Goal: Task Accomplishment & Management: Use online tool/utility

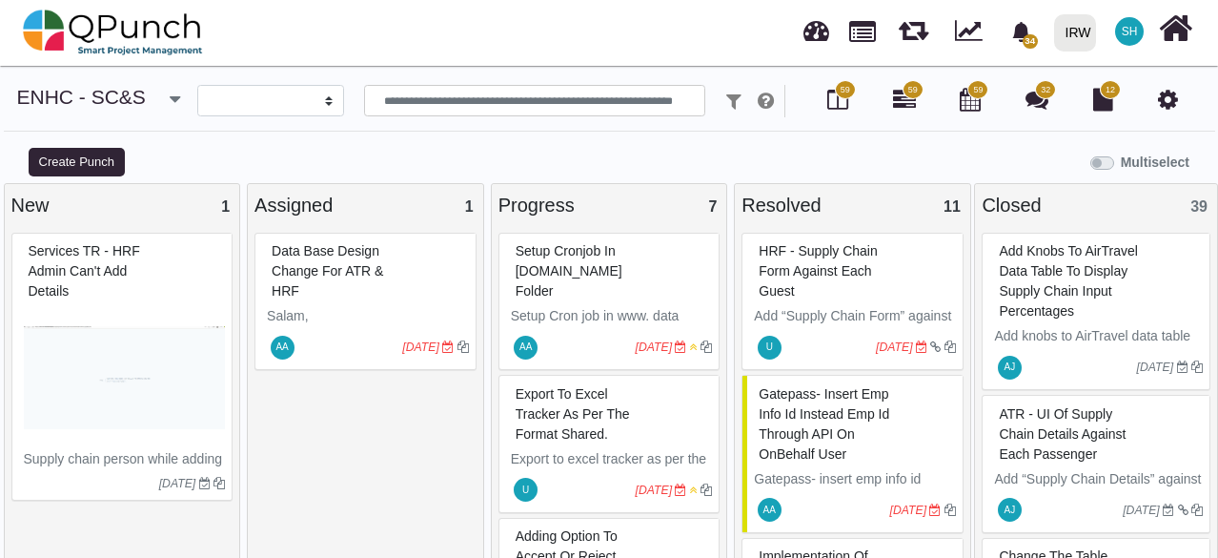
select select
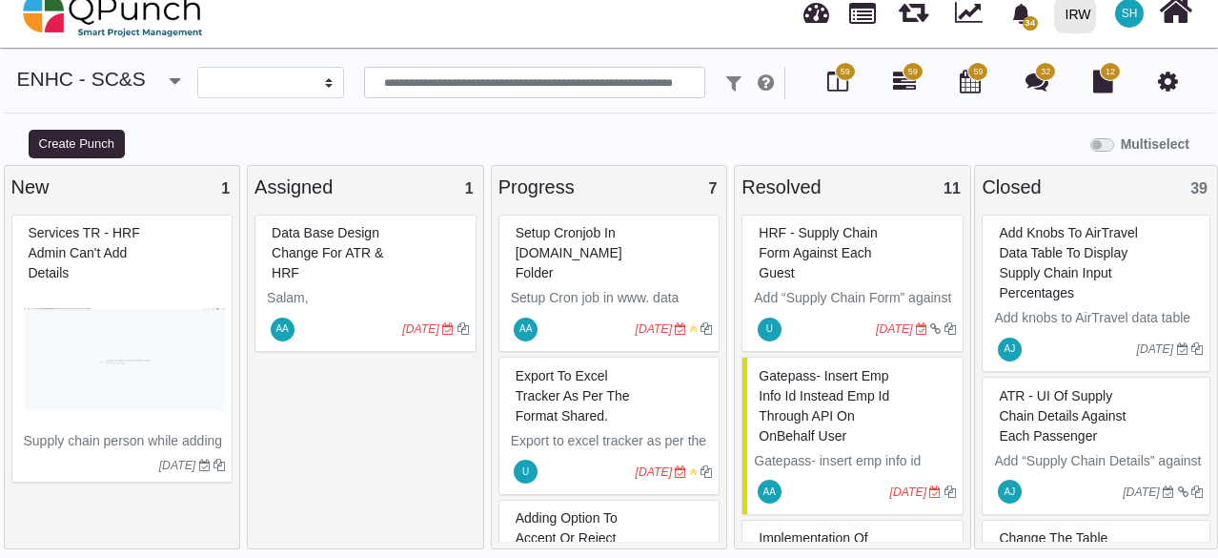
scroll to position [292, 0]
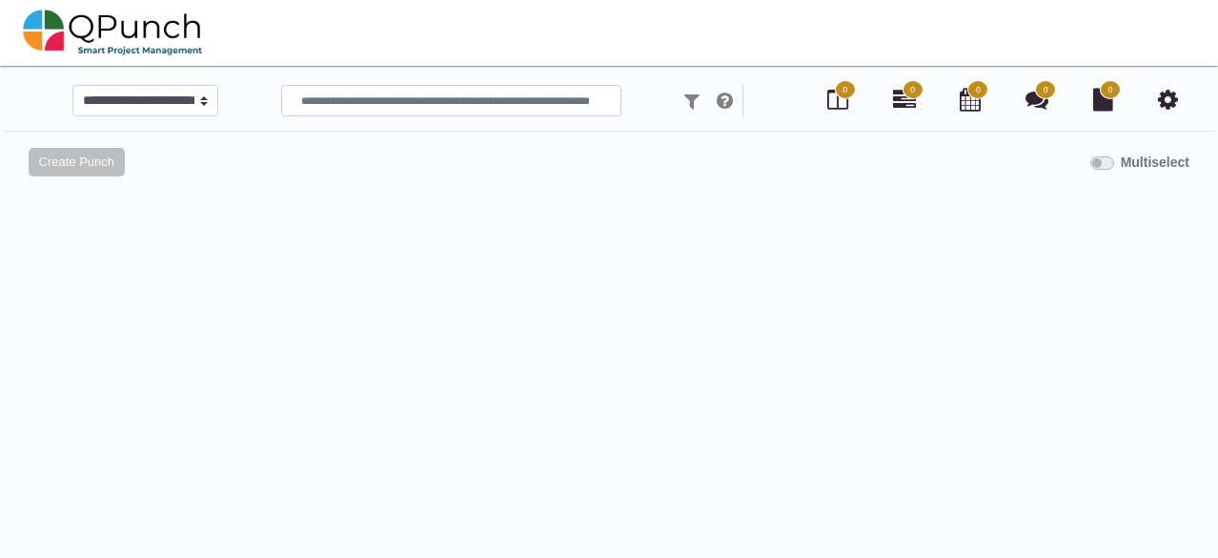
scroll to position [18, 0]
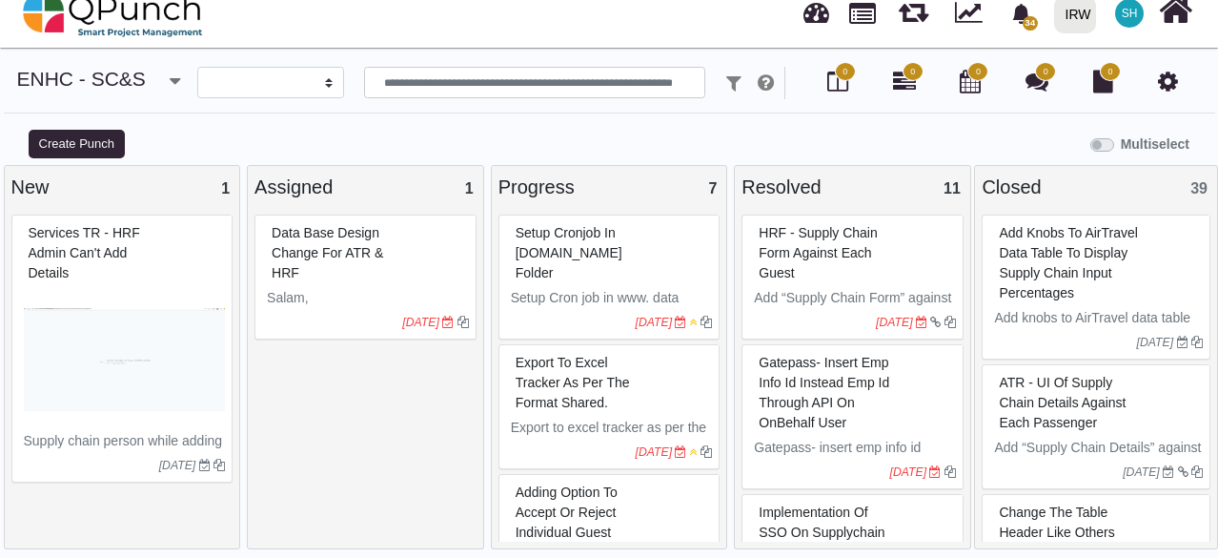
select select
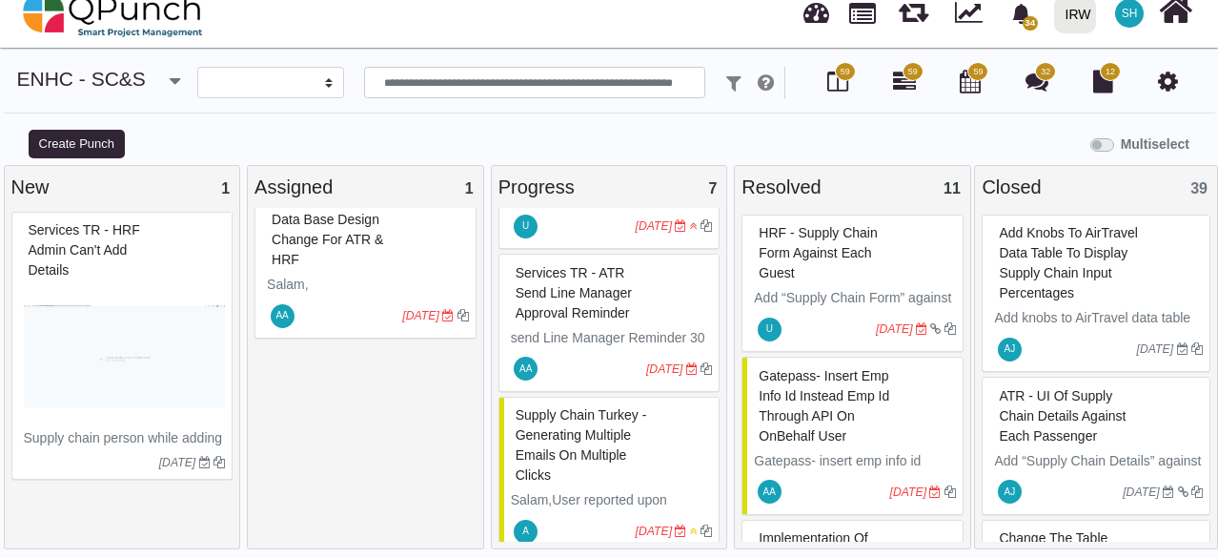
scroll to position [0, 0]
click at [408, 386] on div "Data base design change For ATR & HRF Salam, Kindly give separate report tab to…" at bounding box center [365, 368] width 222 height 334
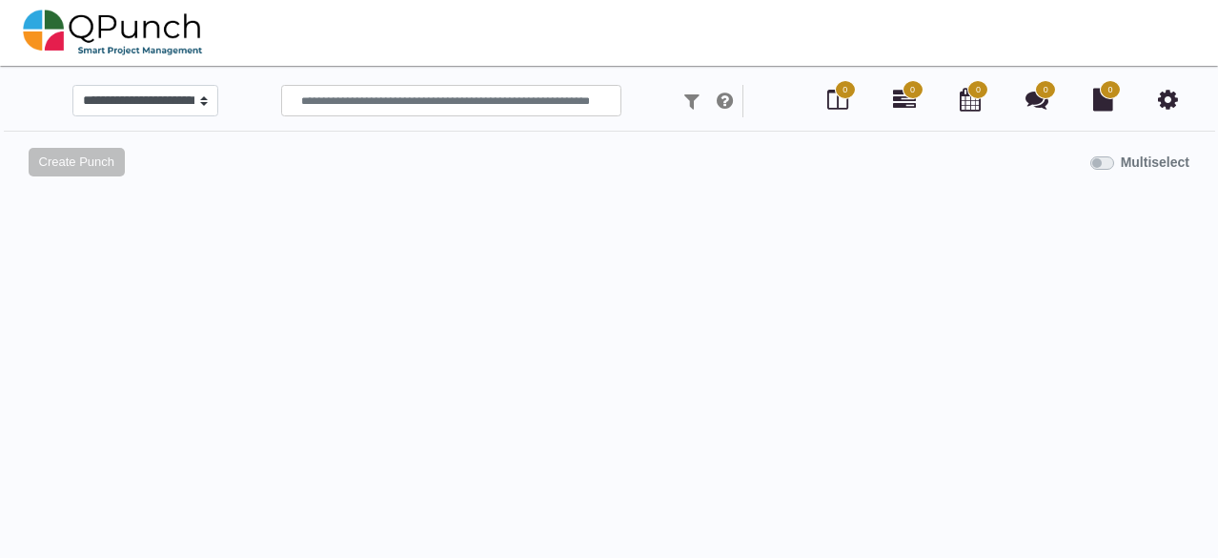
scroll to position [18, 0]
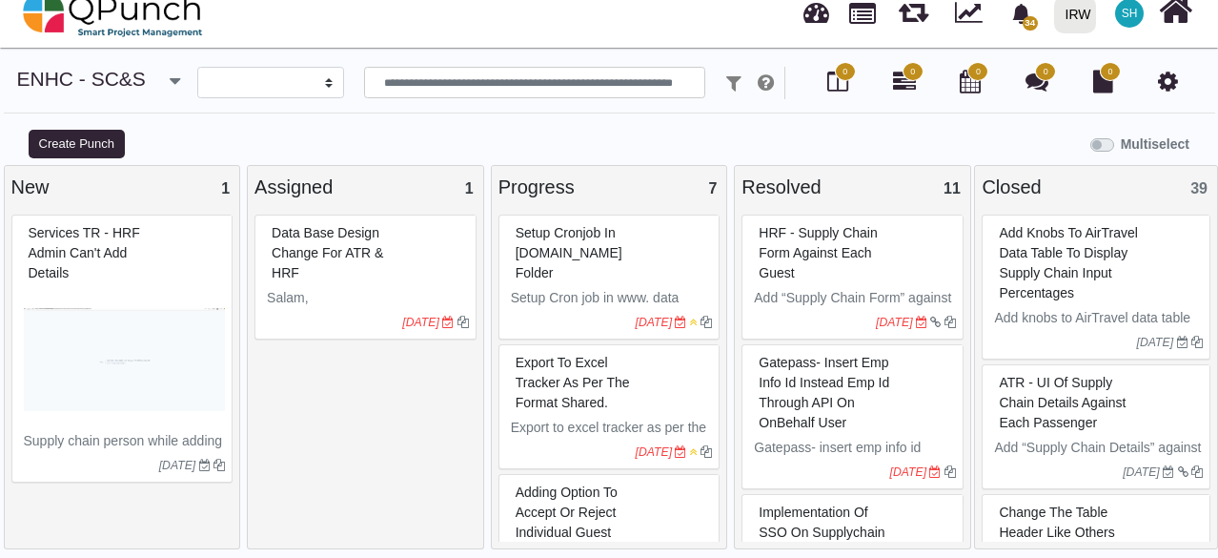
select select
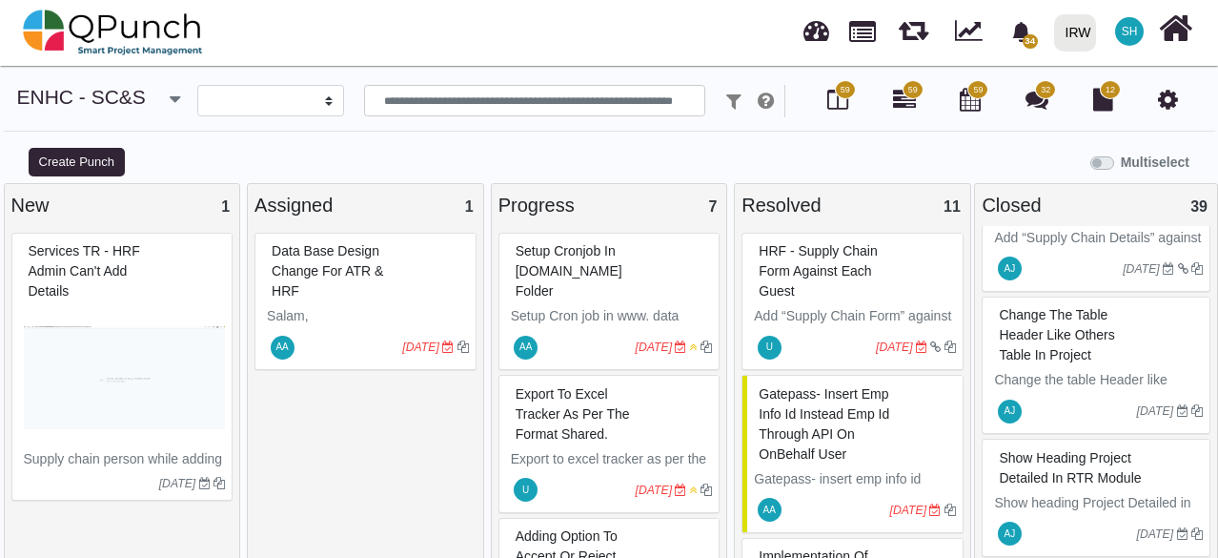
scroll to position [0, 0]
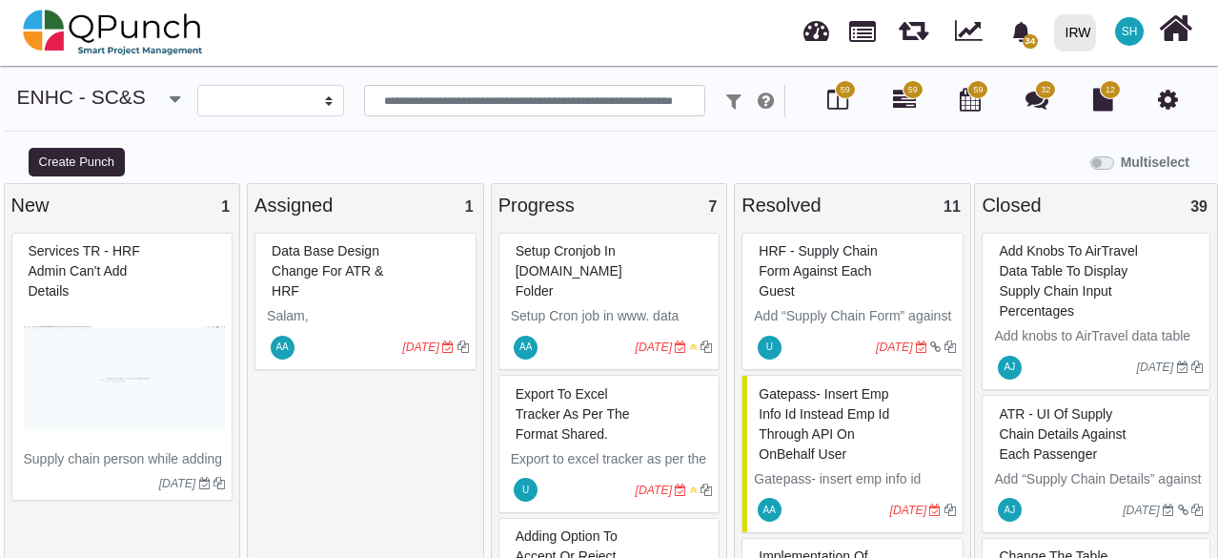
click at [550, 168] on div "Multiselect" at bounding box center [762, 160] width 914 height 31
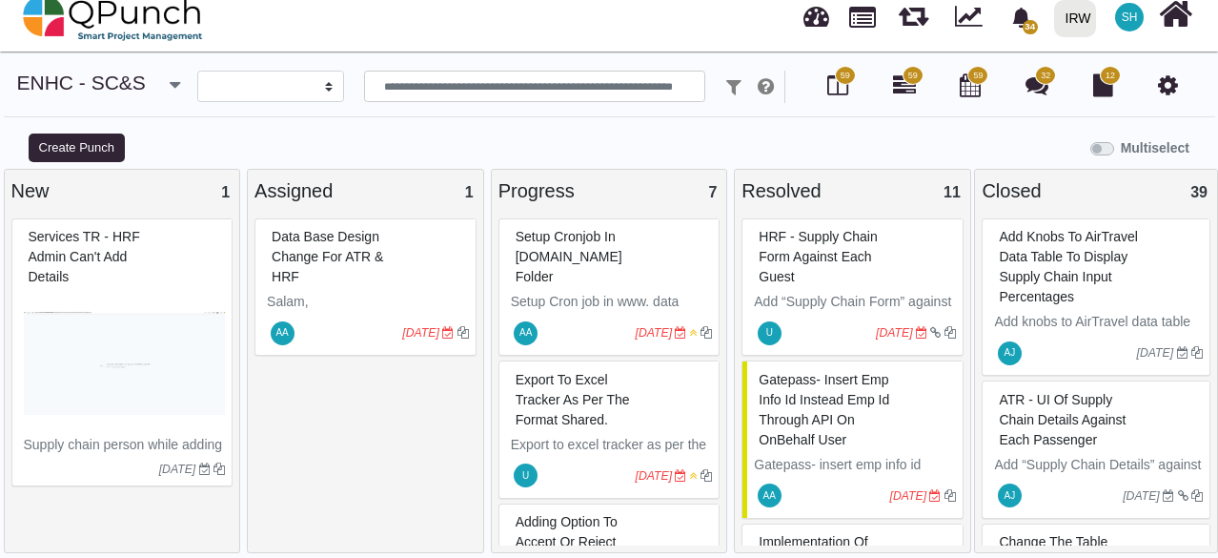
scroll to position [18, 0]
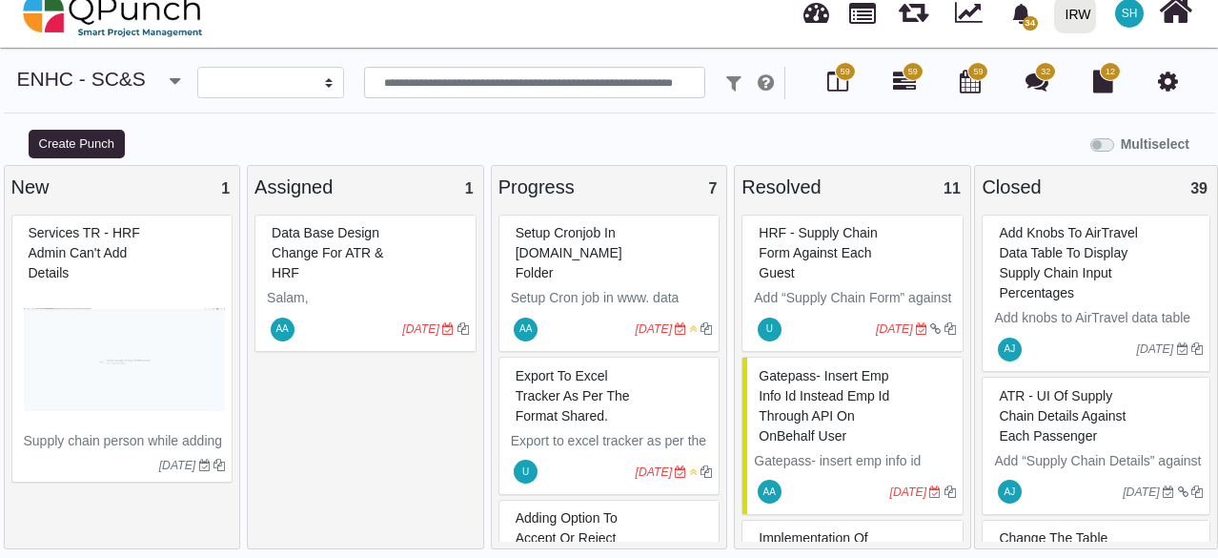
click at [468, 370] on div "Data base design change For ATR & HRF Salam, Kindly give separate report tab to…" at bounding box center [365, 381] width 222 height 334
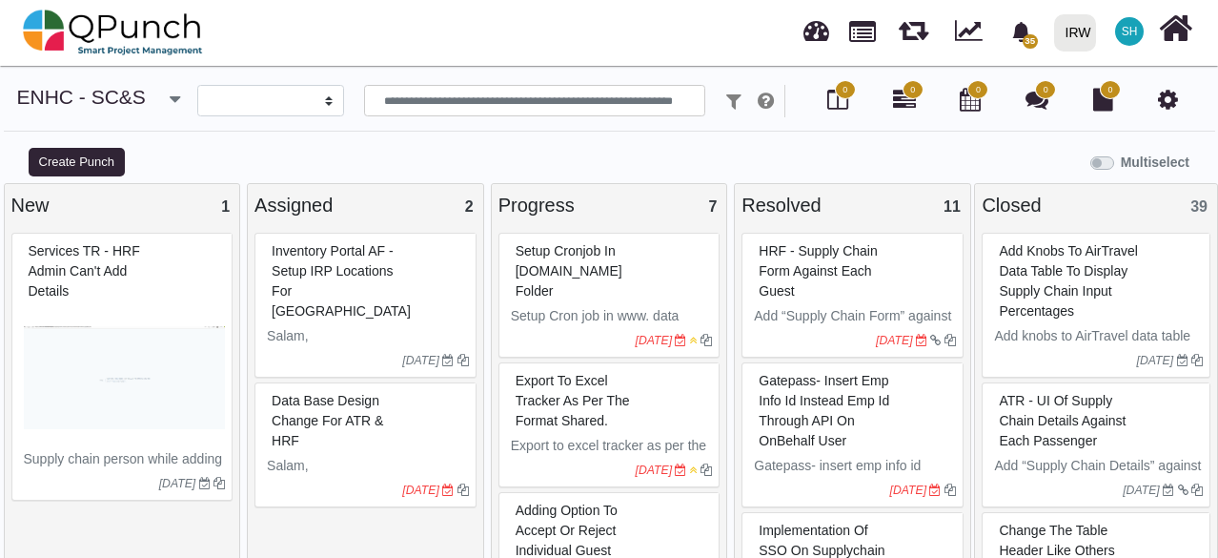
select select
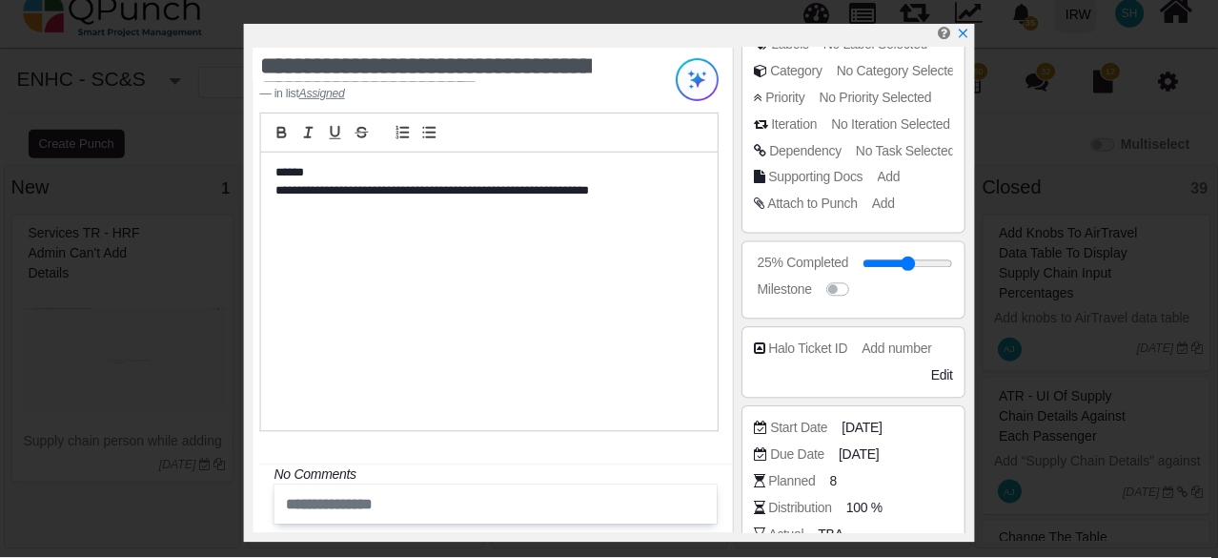
scroll to position [370, 0]
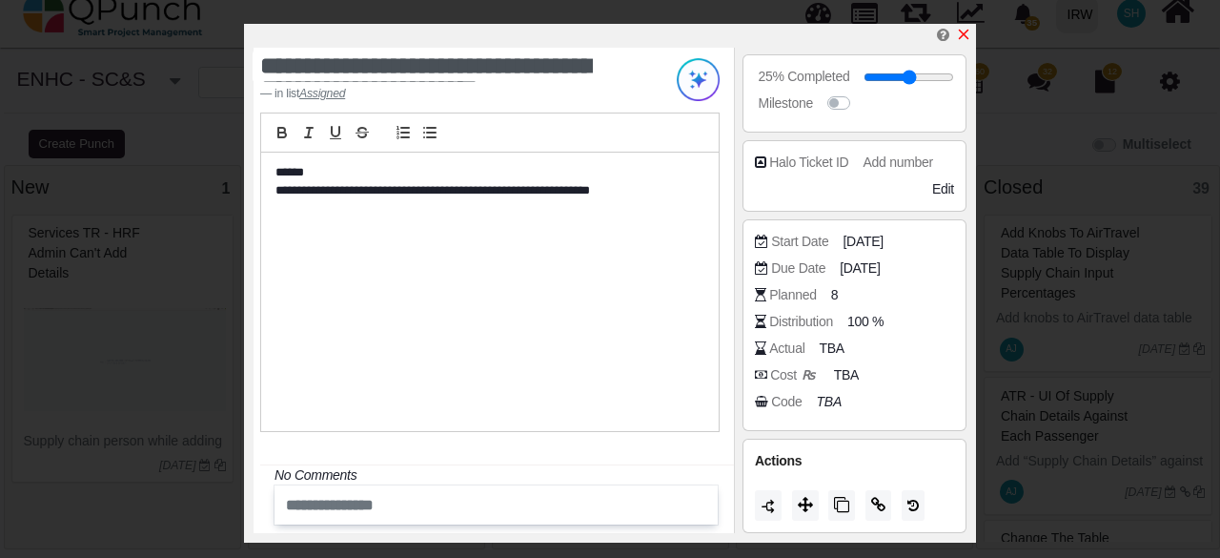
click at [966, 33] on icon "x" at bounding box center [964, 35] width 10 height 10
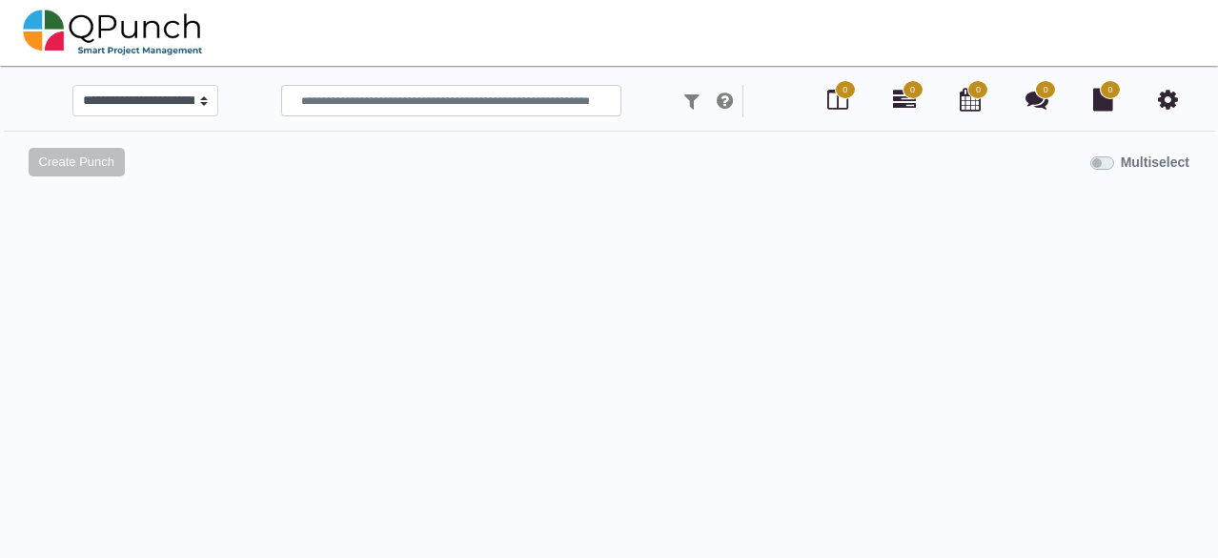
scroll to position [18, 0]
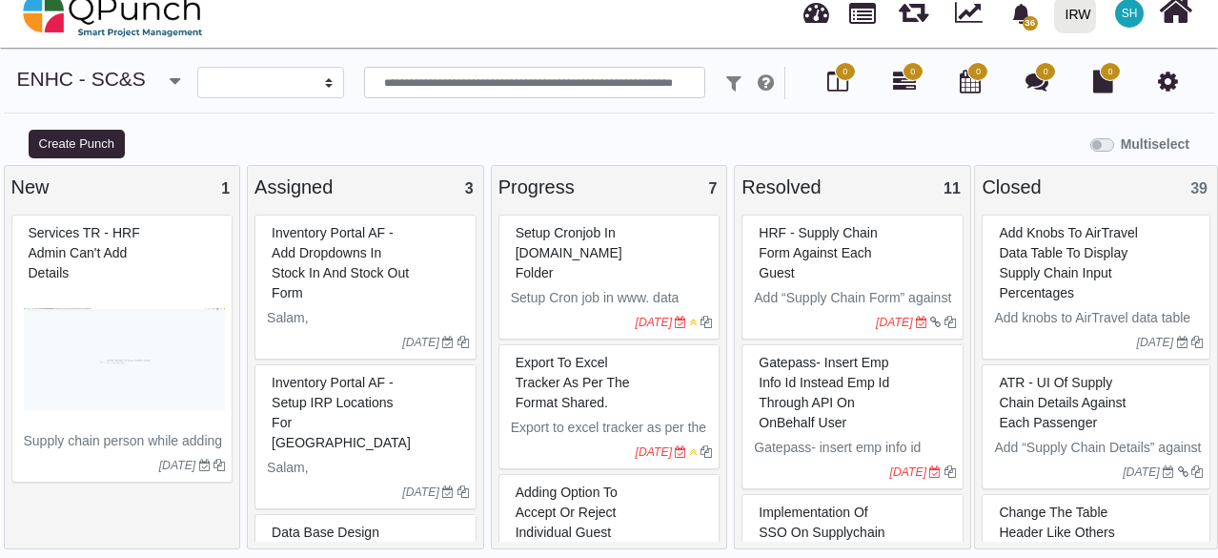
select select
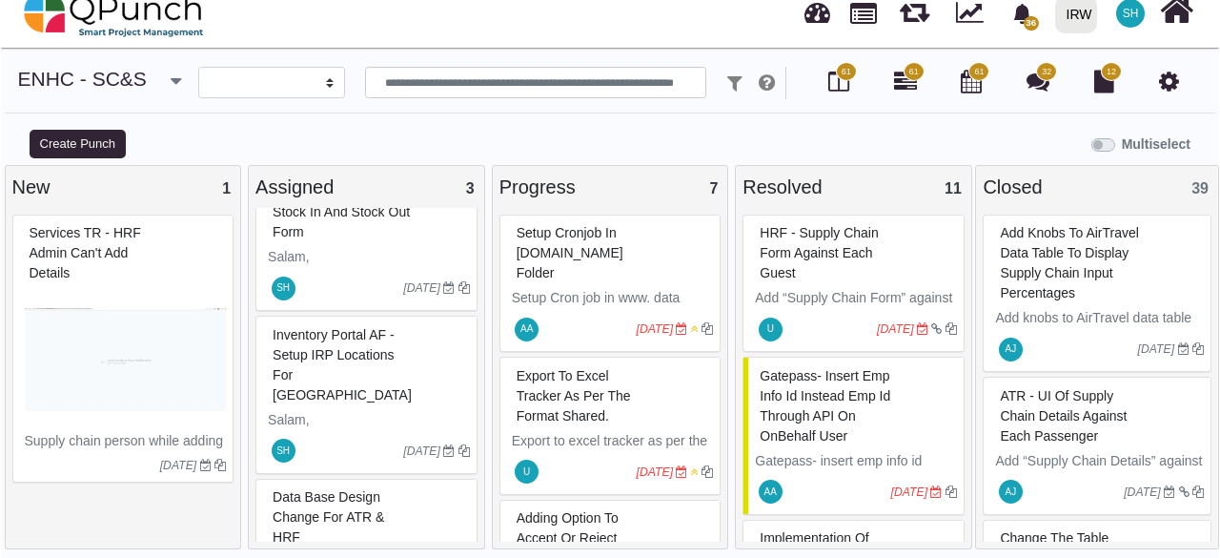
scroll to position [0, 0]
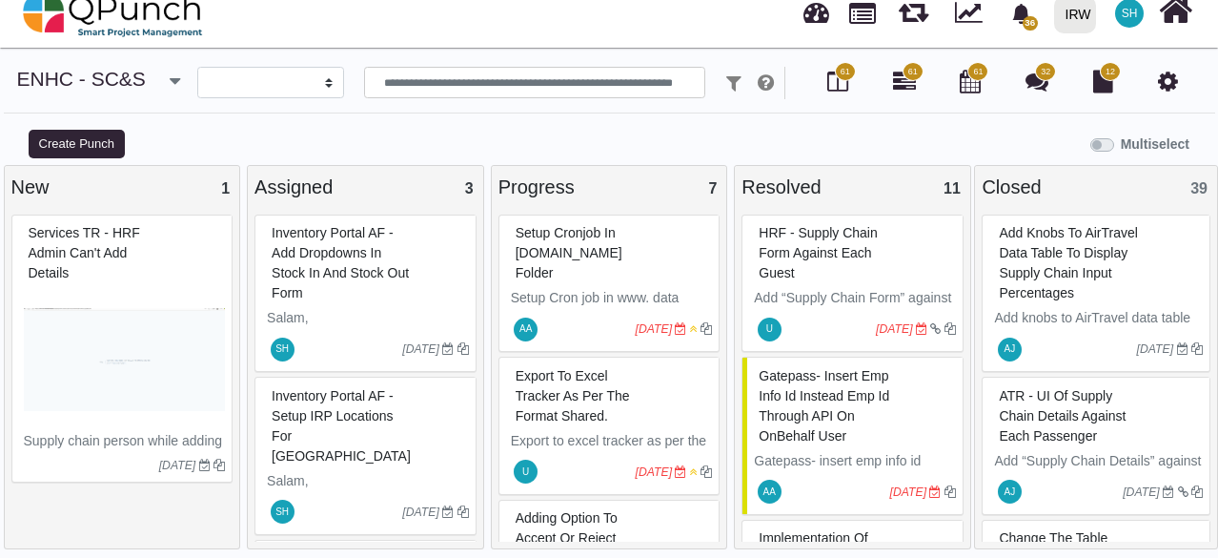
click at [386, 260] on div "Inventory portal AF - Add dropdowns in Stock In and Stock Out form" at bounding box center [368, 263] width 202 height 90
